Goal: Complete application form: Complete application form

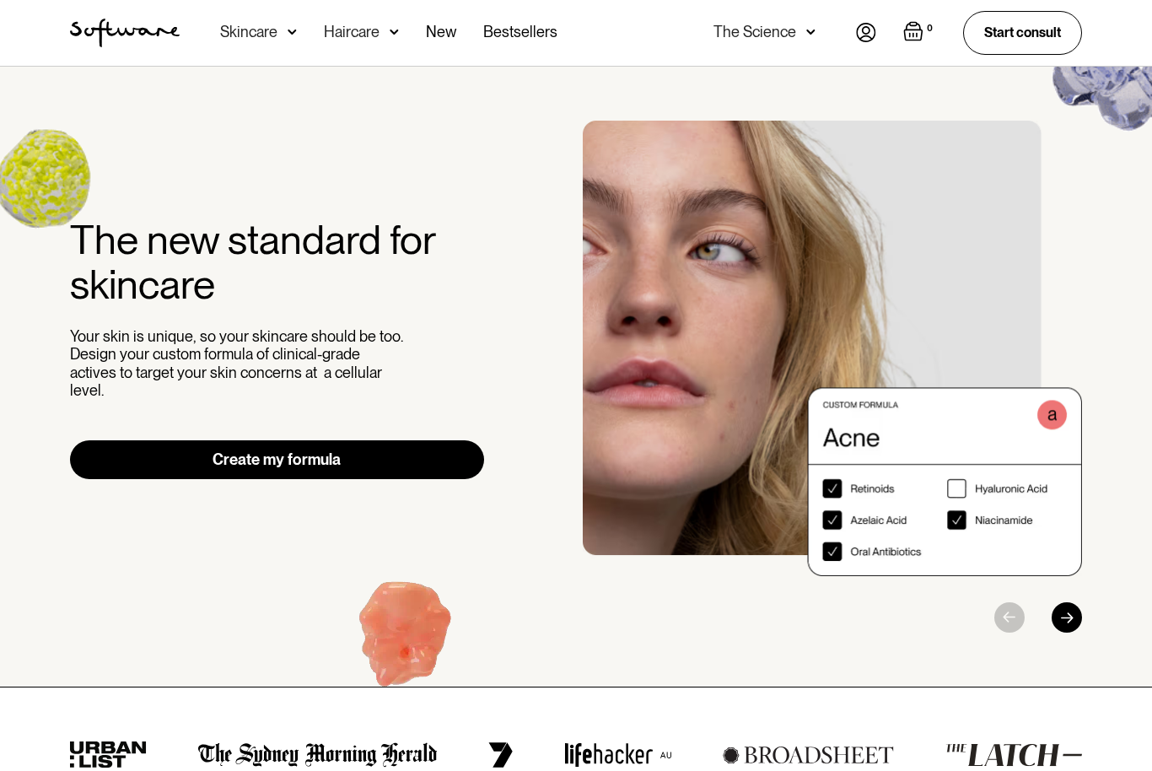
click at [349, 449] on link "Create my formula" at bounding box center [277, 459] width 414 height 39
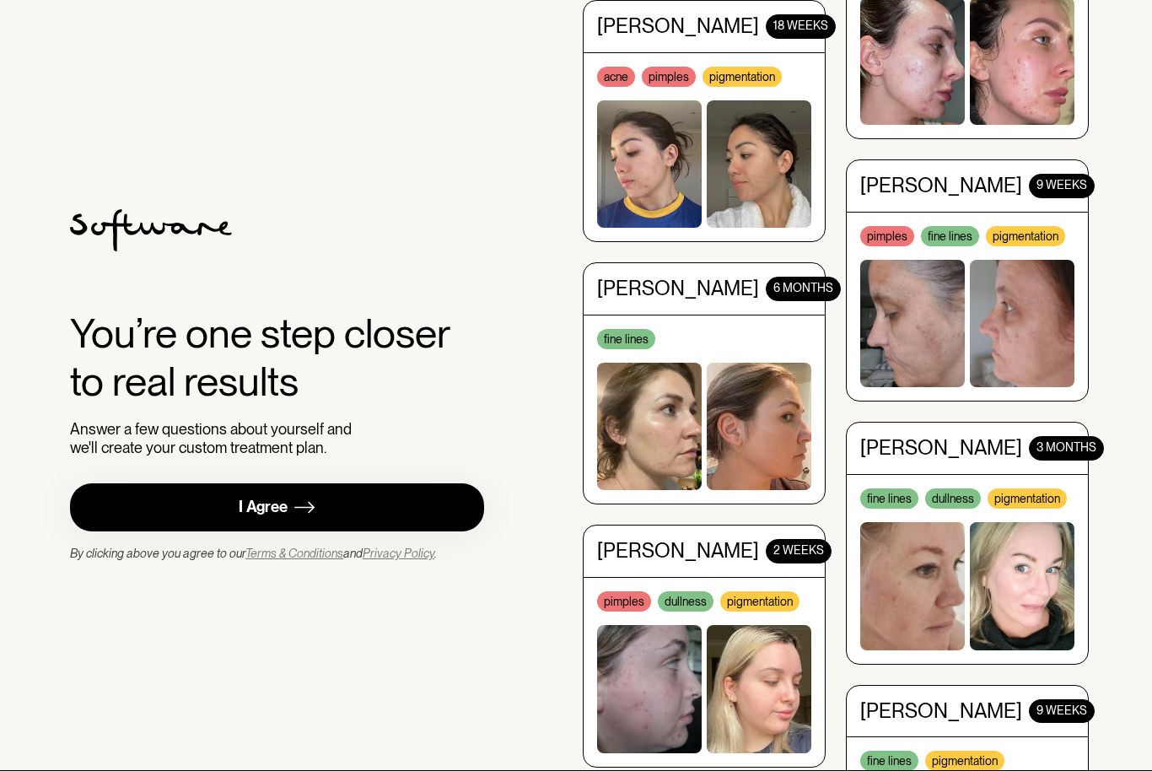
click at [250, 517] on div "I Agree" at bounding box center [263, 506] width 49 height 19
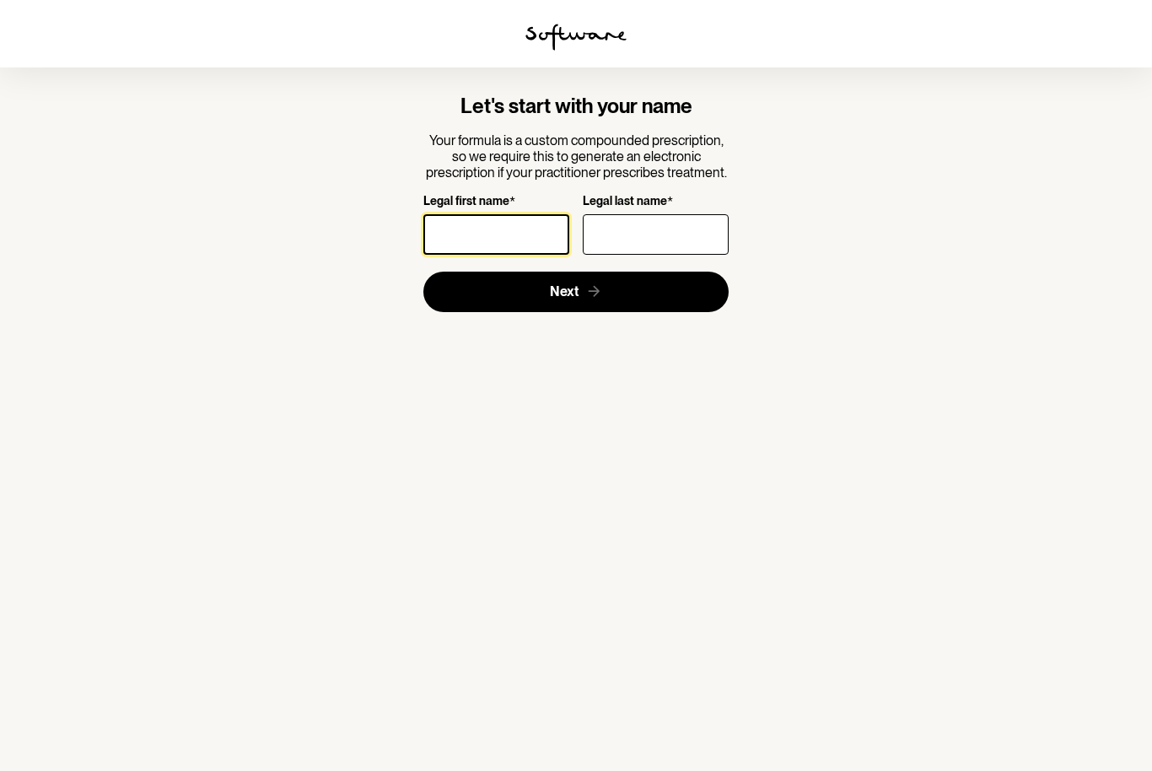
click at [481, 223] on input "Legal first name *" at bounding box center [496, 234] width 146 height 40
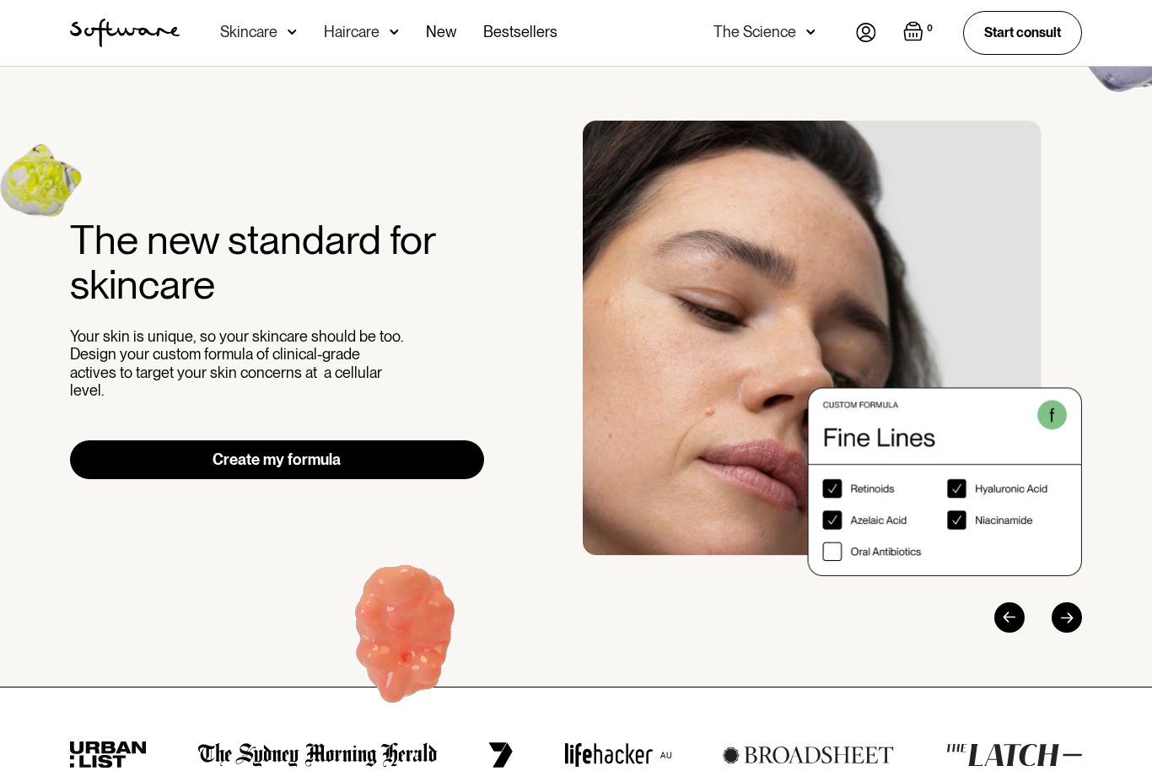
click at [169, 440] on link "Create my formula" at bounding box center [277, 459] width 414 height 39
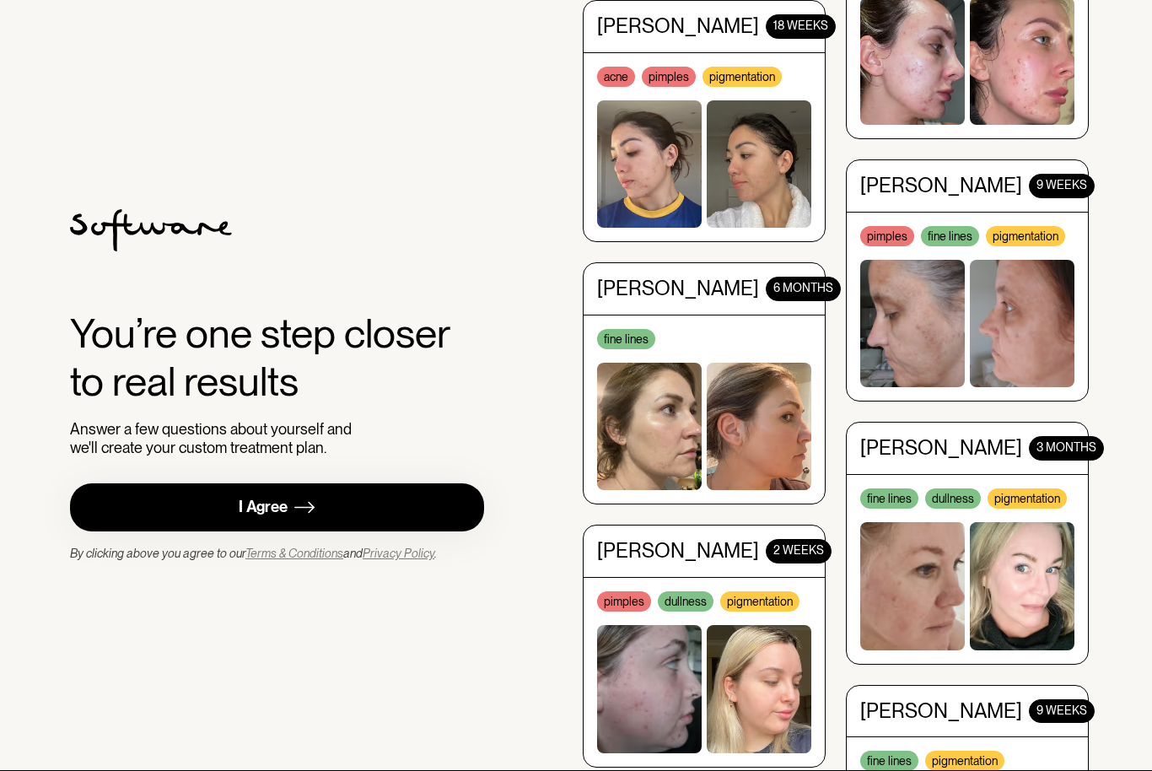
click at [343, 531] on link "I Agree" at bounding box center [277, 507] width 414 height 48
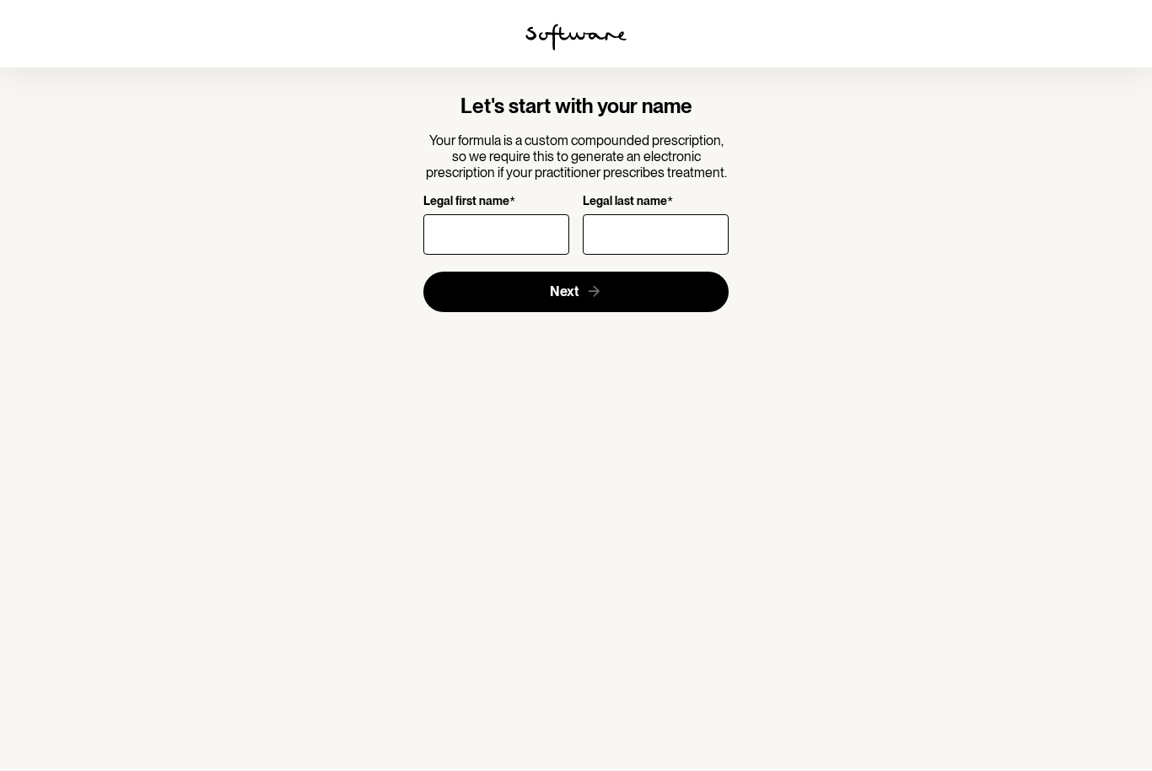
click at [505, 219] on input "Legal first name *" at bounding box center [496, 234] width 146 height 40
type input "K"
click at [644, 247] on input "Legal last name *" at bounding box center [656, 234] width 146 height 40
type input "S"
click at [662, 283] on button "Next" at bounding box center [576, 292] width 306 height 40
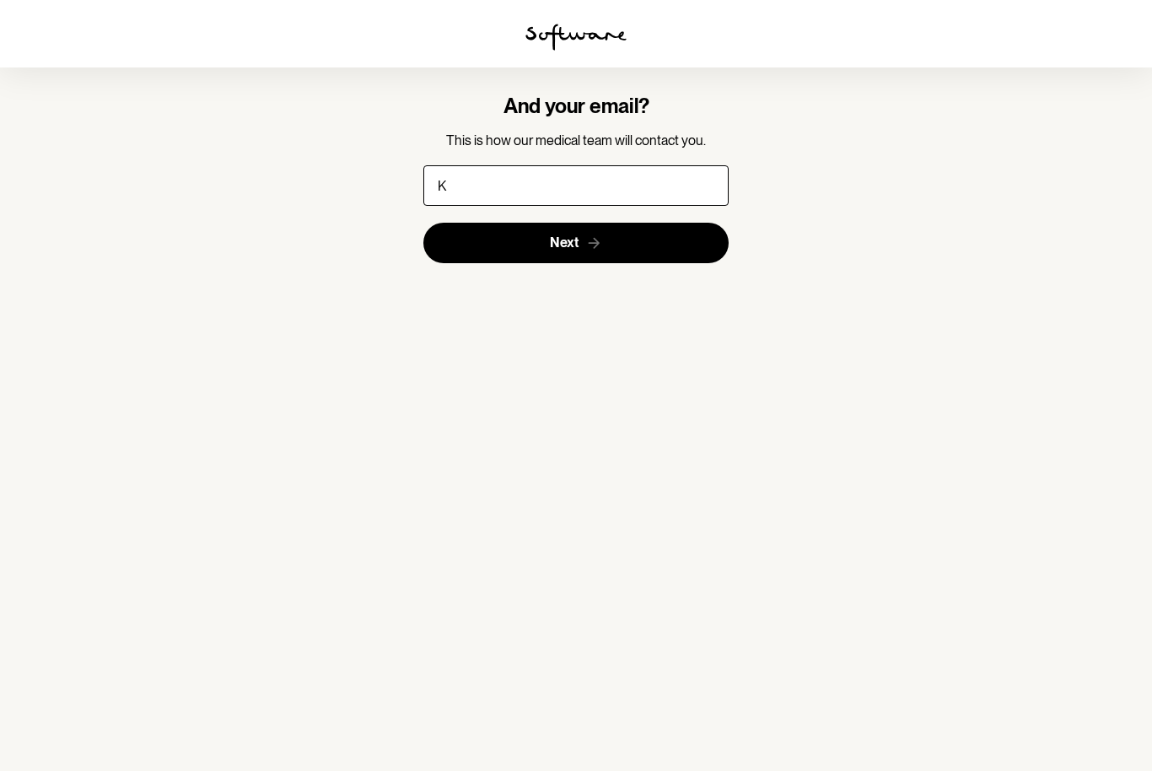
type input "K"
click at [648, 250] on button "Next" at bounding box center [576, 243] width 306 height 40
